Goal: Find specific page/section: Find specific page/section

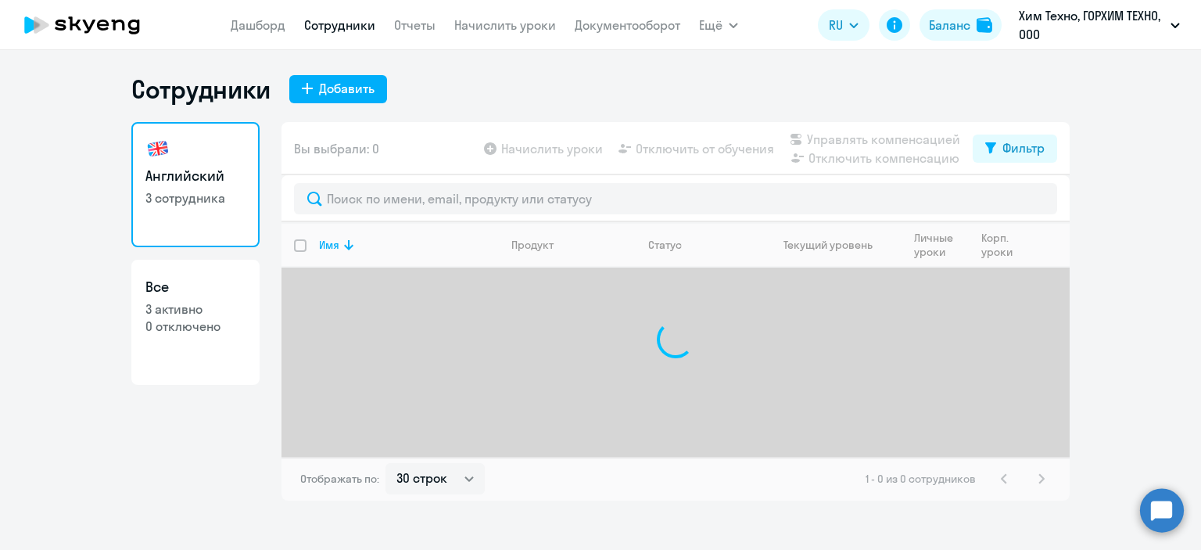
select select "30"
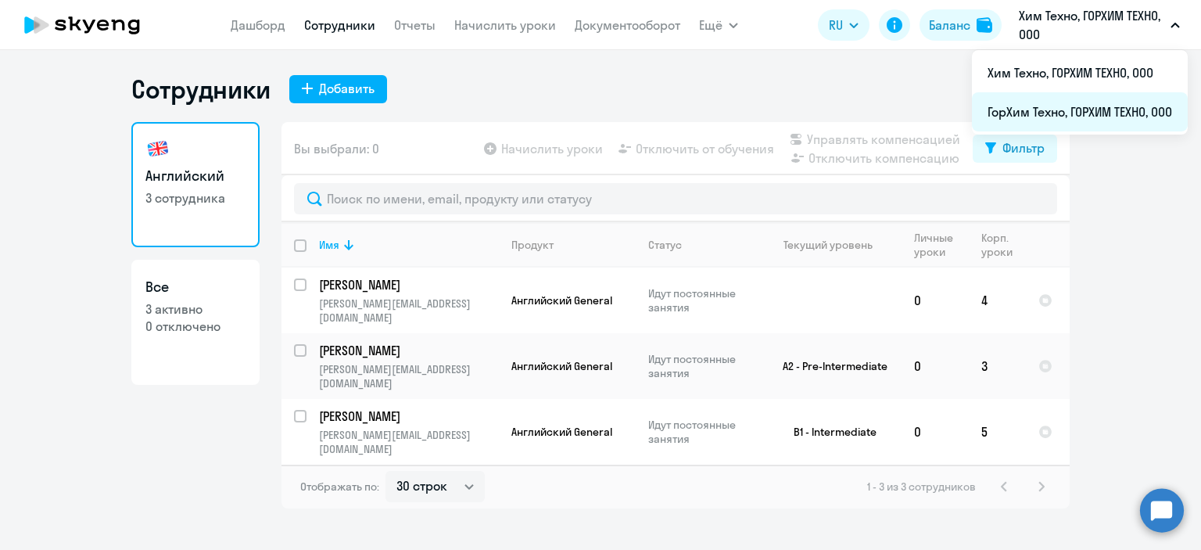
click at [1040, 101] on li "ГорХим Техно, ГОРХИМ ТЕХНО, ООО" at bounding box center [1080, 111] width 216 height 39
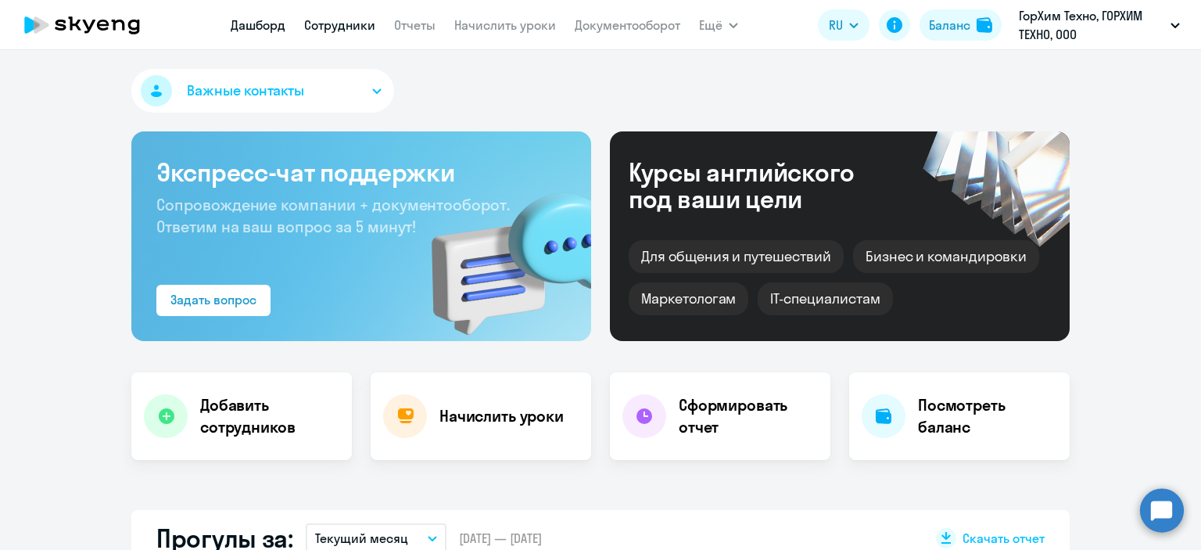
click at [360, 24] on link "Сотрудники" at bounding box center [339, 25] width 71 height 16
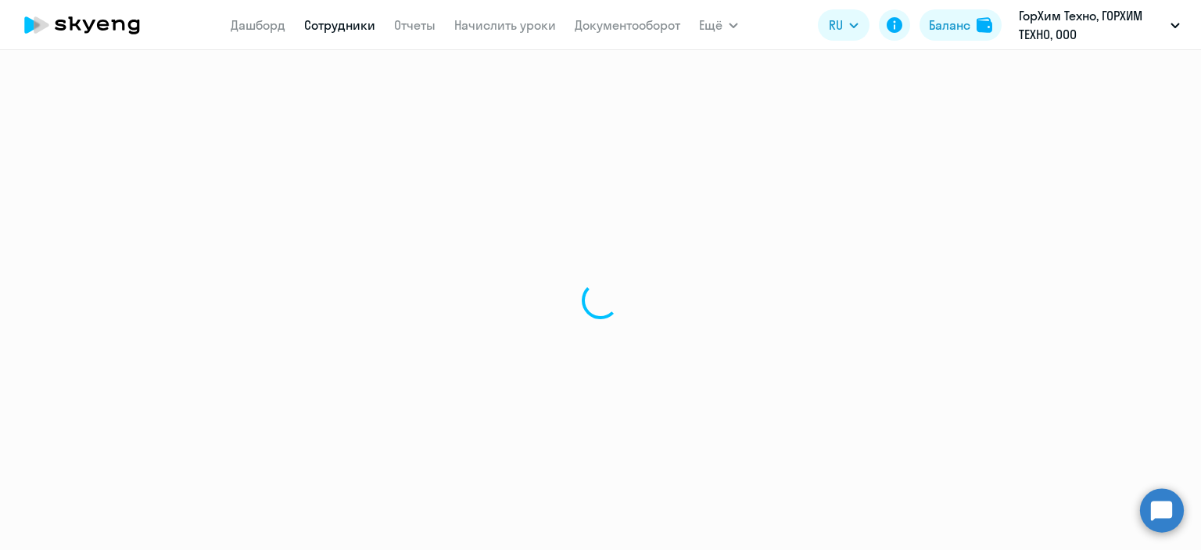
select select "30"
